Goal: Information Seeking & Learning: Learn about a topic

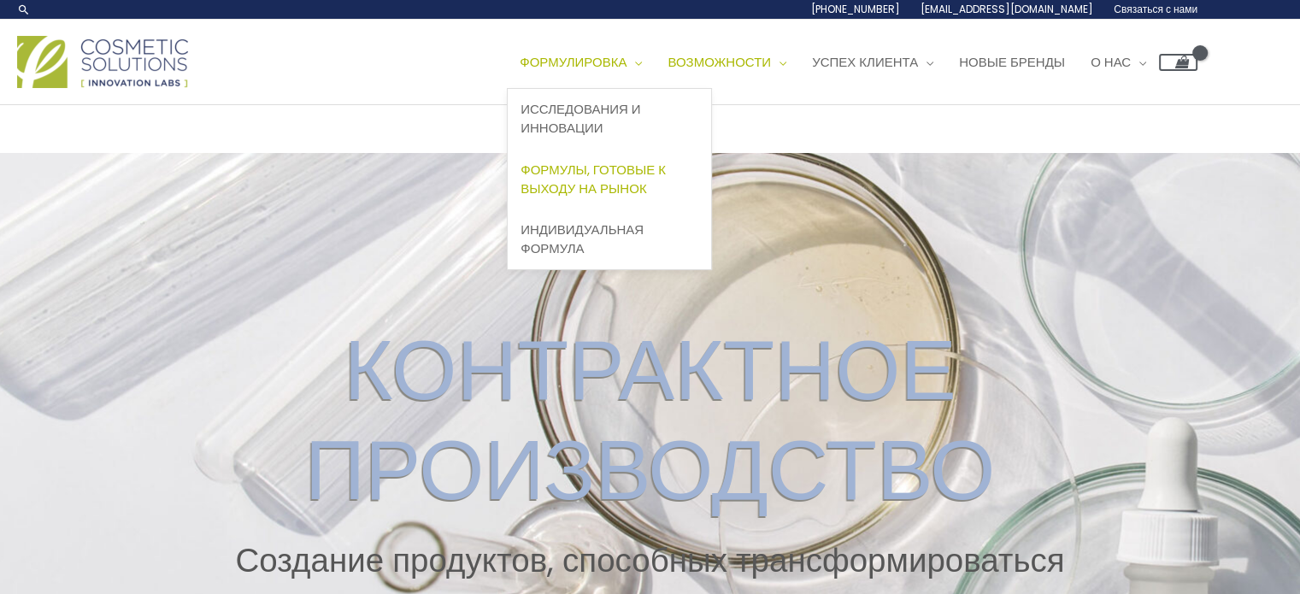
click at [630, 176] on font "Формулы, готовые к выходу на рынок" at bounding box center [593, 179] width 145 height 37
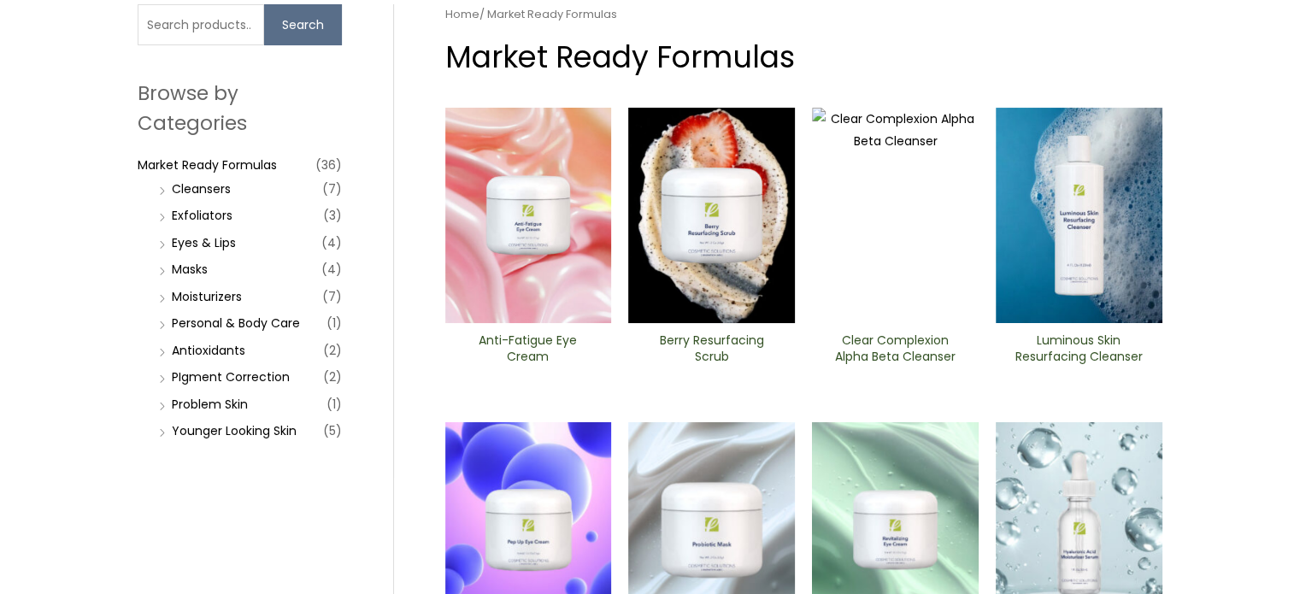
scroll to position [113, 0]
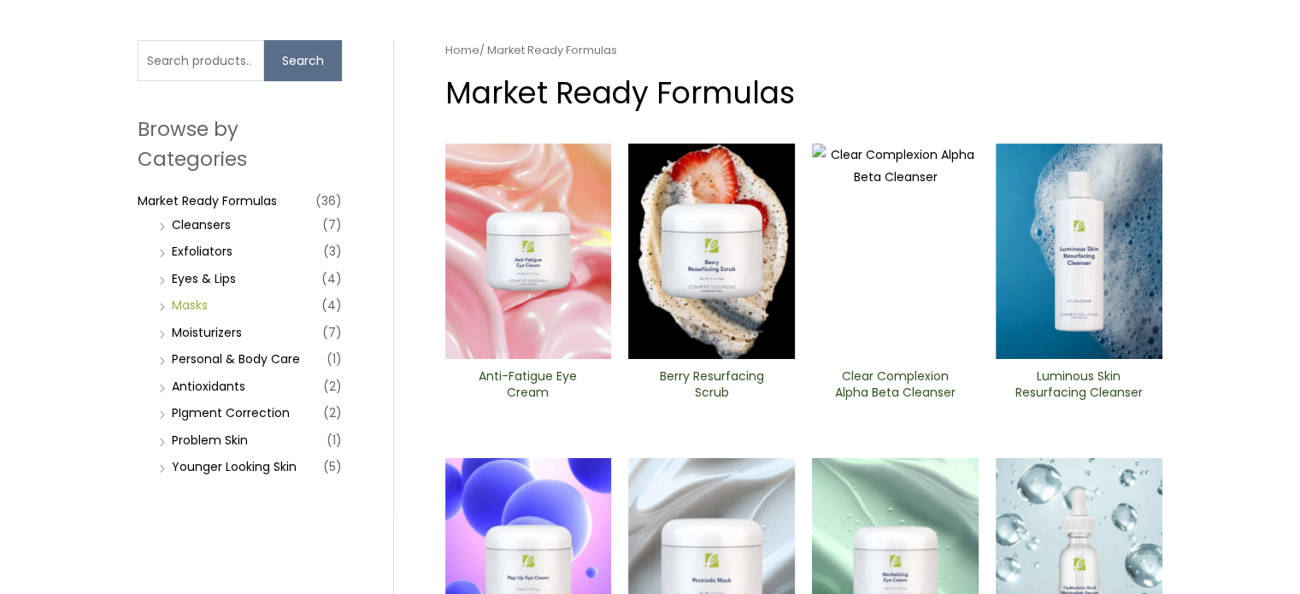
click at [191, 299] on link "Masks" at bounding box center [190, 305] width 36 height 17
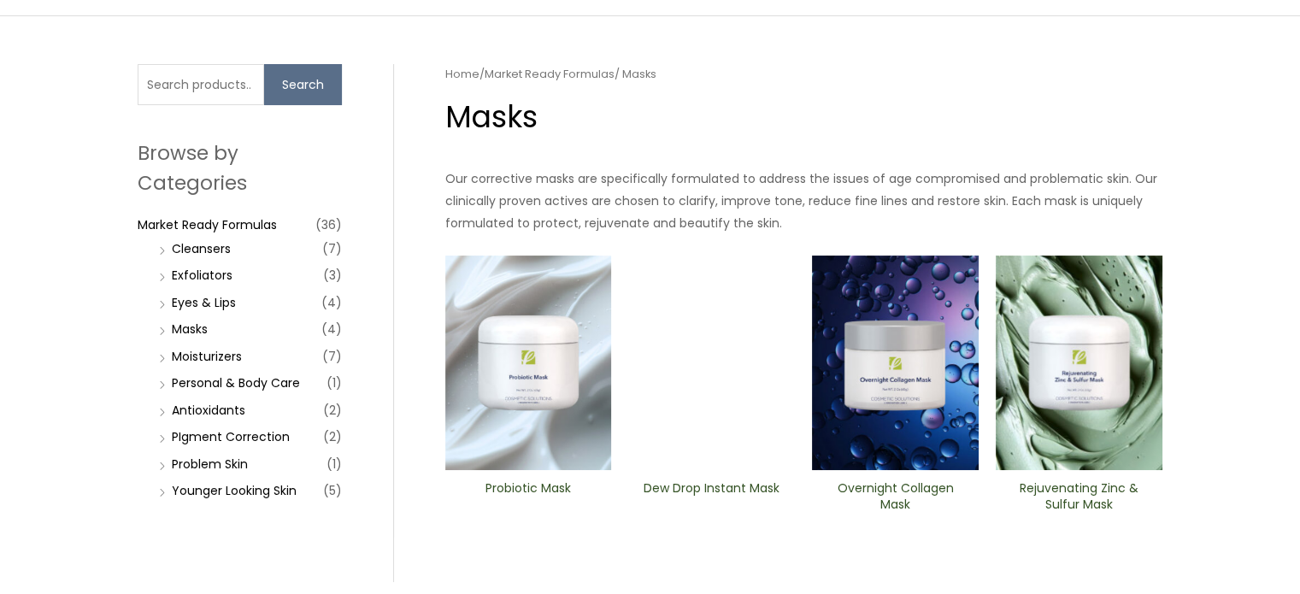
scroll to position [112, 0]
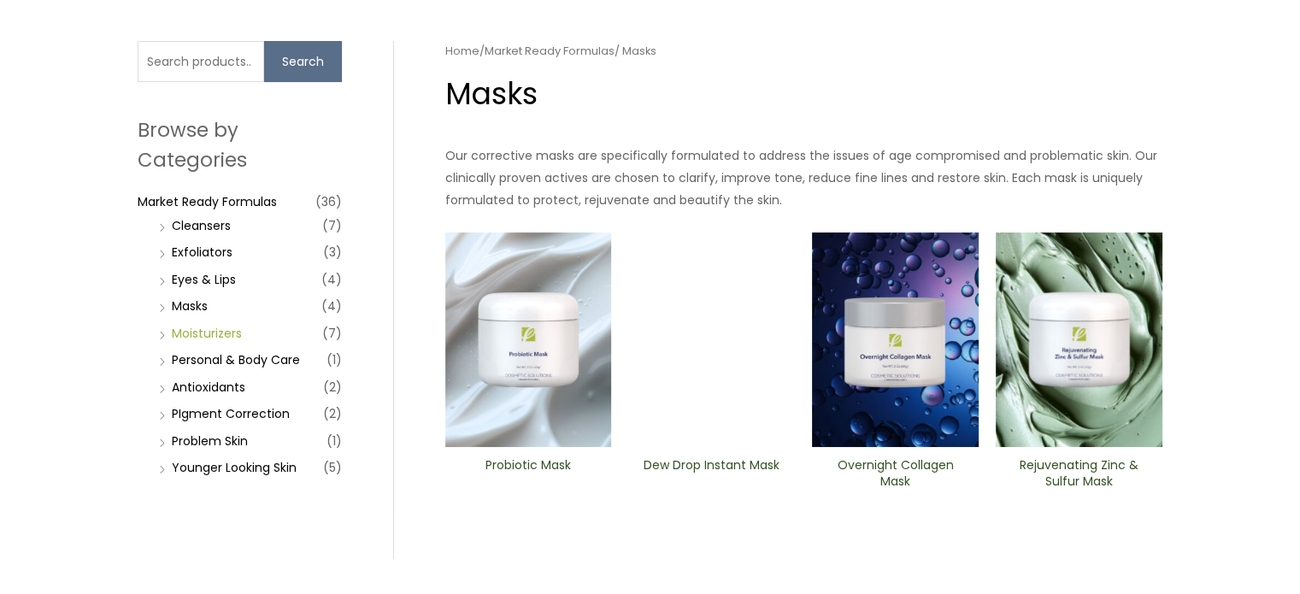
click at [192, 334] on link "Moisturizers" at bounding box center [207, 333] width 70 height 17
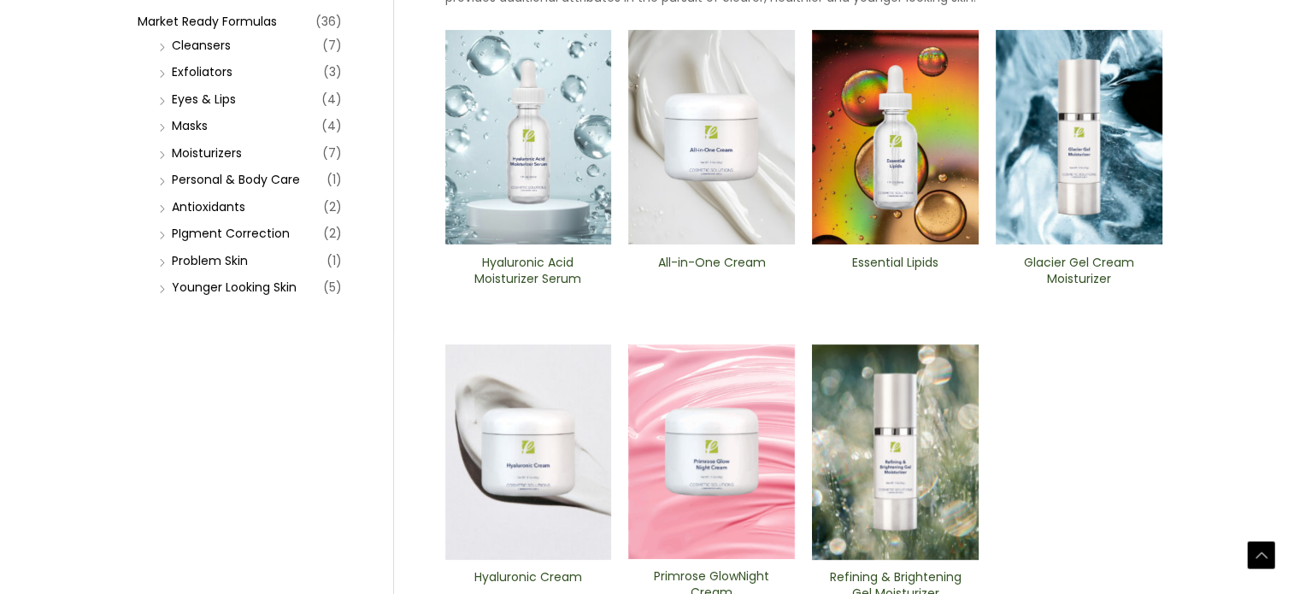
scroll to position [298, 0]
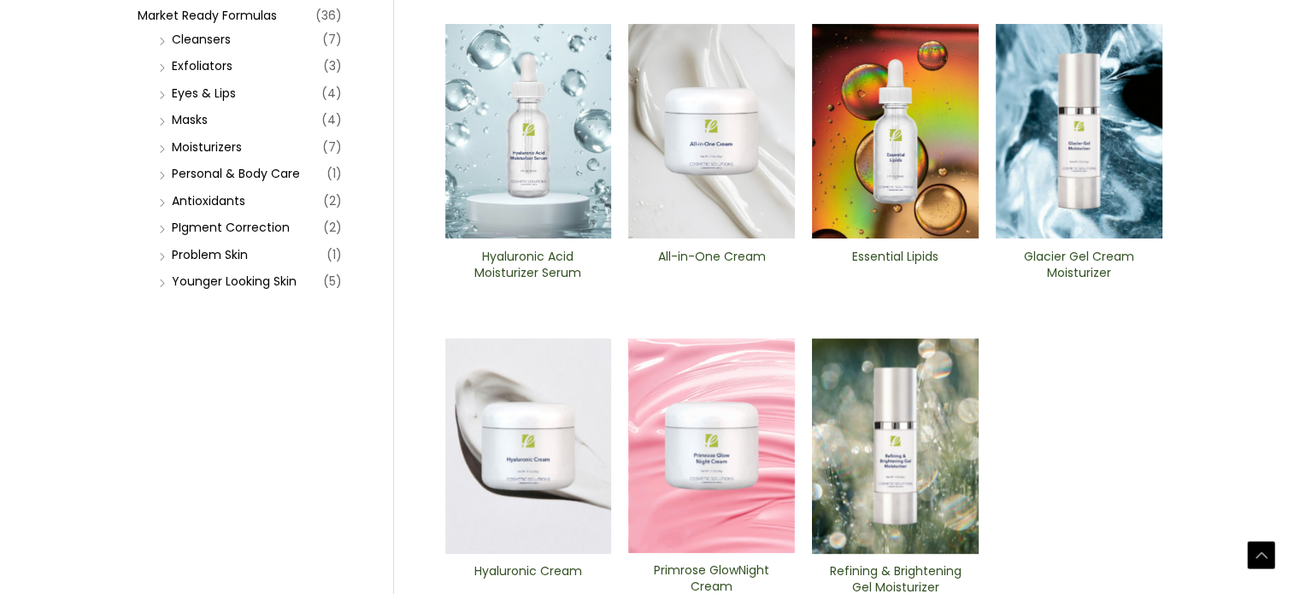
click at [870, 410] on img at bounding box center [895, 446] width 167 height 215
